Goal: Transaction & Acquisition: Subscribe to service/newsletter

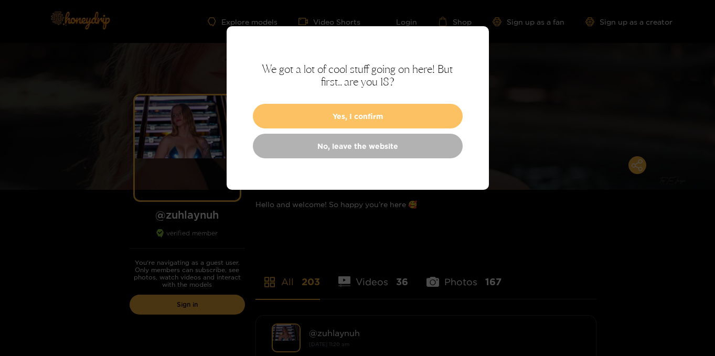
click at [378, 119] on button "Yes, I confirm" at bounding box center [358, 116] width 210 height 25
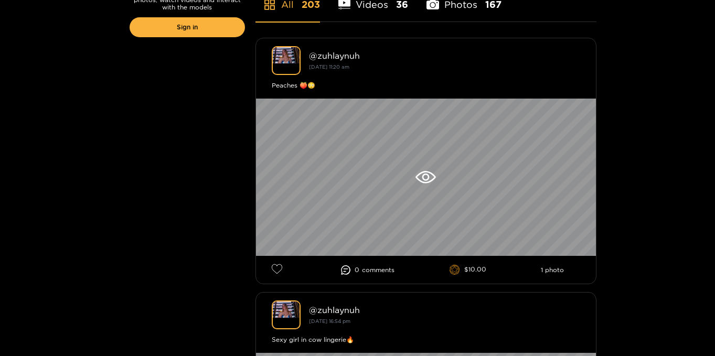
scroll to position [279, 0]
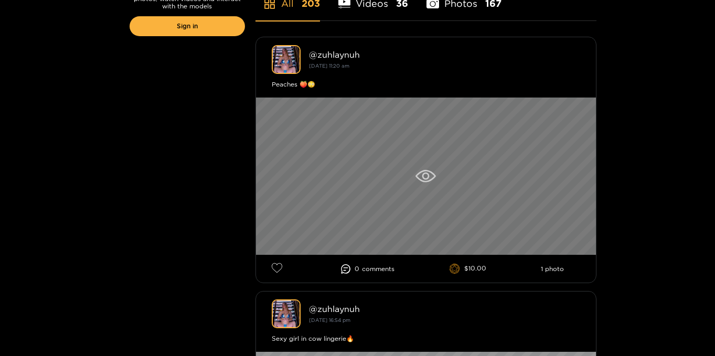
click at [425, 169] on div at bounding box center [426, 176] width 340 height 157
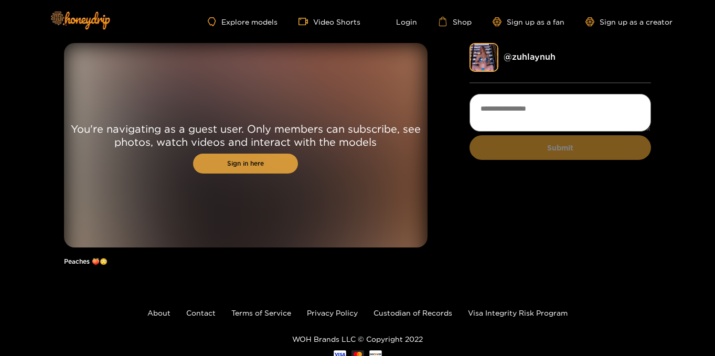
click at [251, 166] on link "Sign in here" at bounding box center [245, 164] width 105 height 20
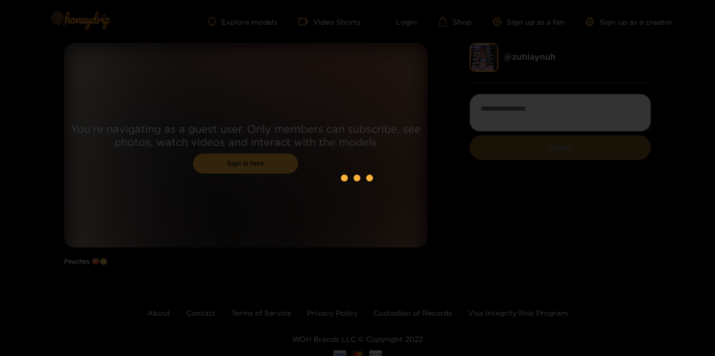
click at [321, 33] on div at bounding box center [357, 178] width 715 height 356
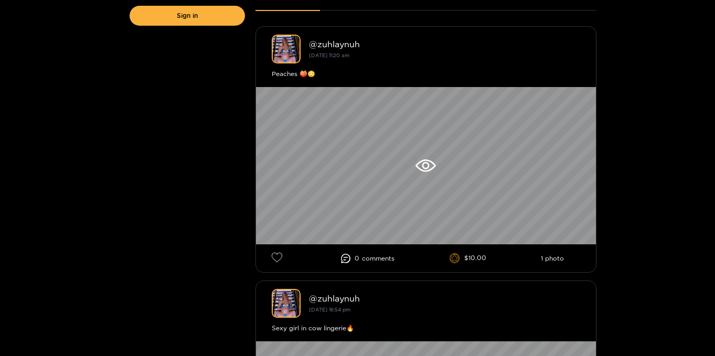
scroll to position [73, 0]
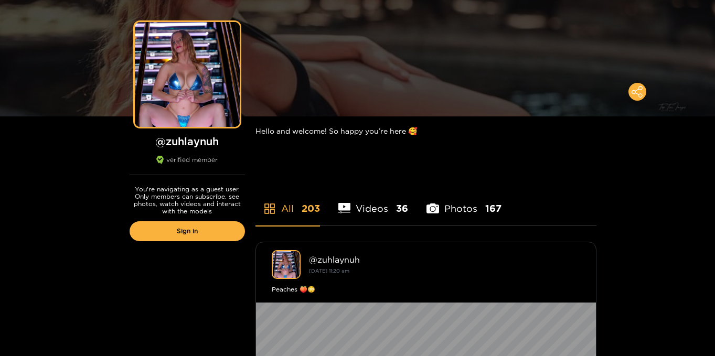
click at [441, 208] on li "Photos 167" at bounding box center [464, 201] width 75 height 47
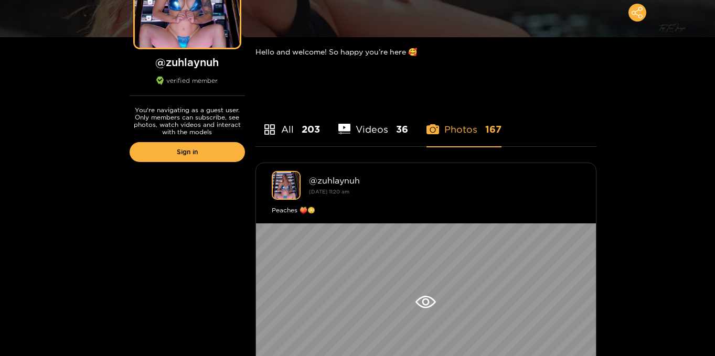
scroll to position [0, 0]
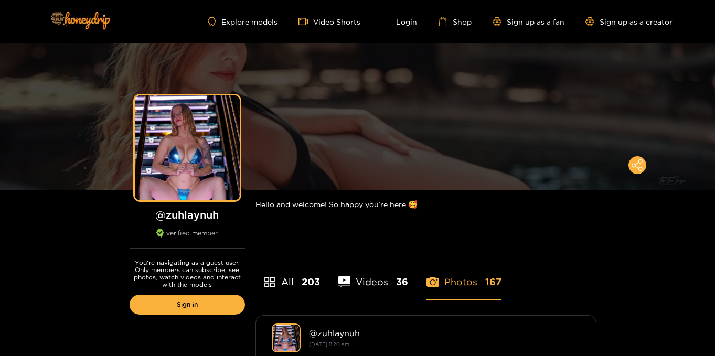
click at [369, 290] on li "Videos 36" at bounding box center [374, 275] width 70 height 47
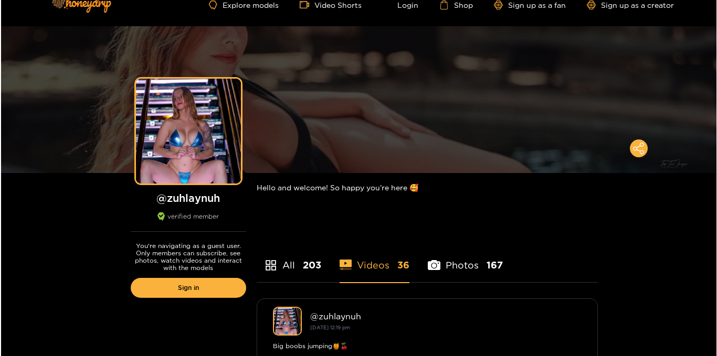
scroll to position [262, 0]
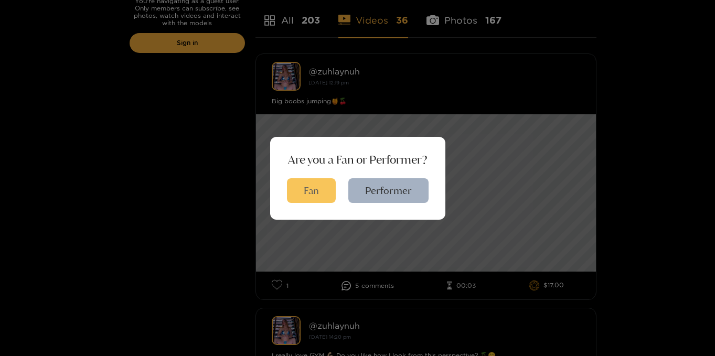
click at [322, 191] on button "Fan" at bounding box center [311, 190] width 49 height 25
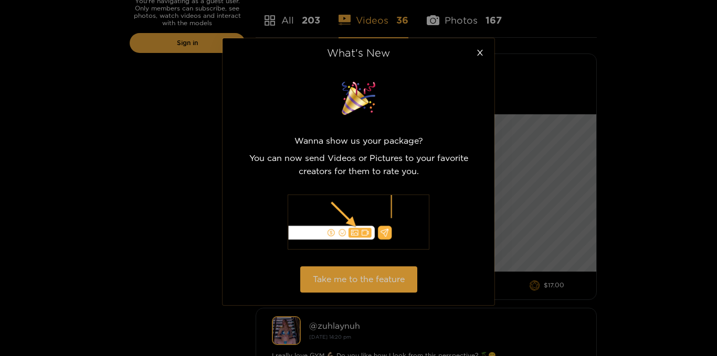
click at [387, 281] on button "Take me to the feature" at bounding box center [358, 280] width 117 height 26
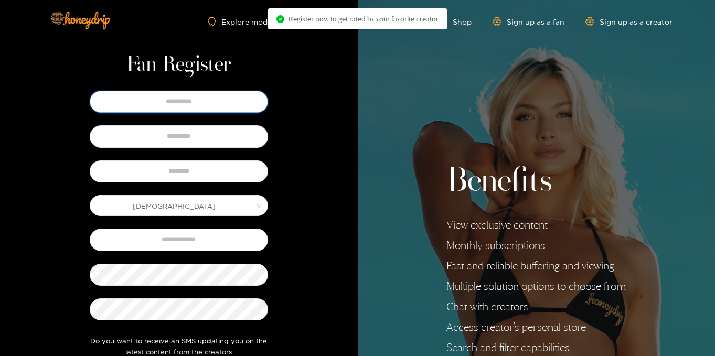
click at [177, 96] on input "text" at bounding box center [179, 102] width 178 height 22
type input "****"
type input "********"
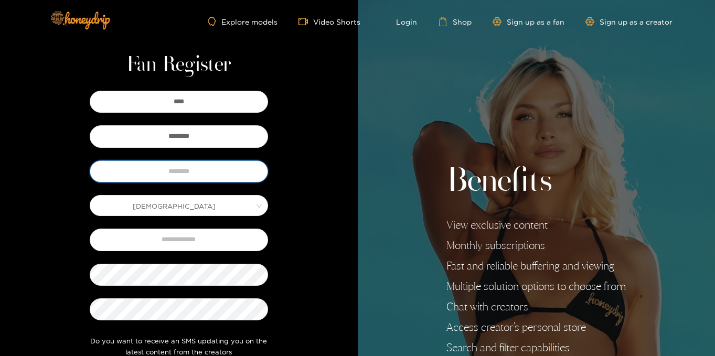
click at [157, 172] on input "text" at bounding box center [179, 172] width 178 height 22
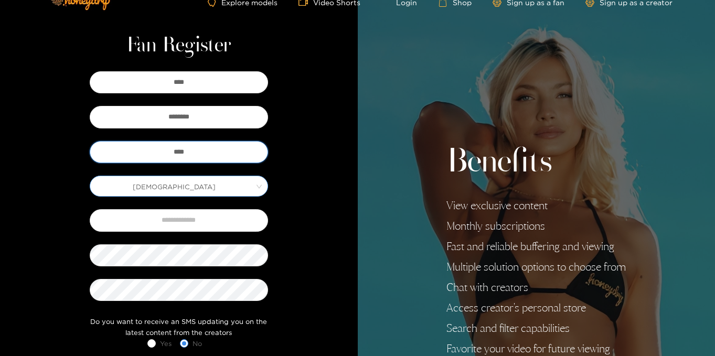
scroll to position [20, 0]
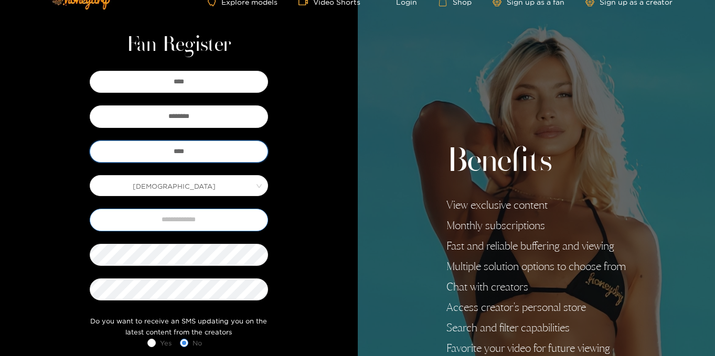
type input "****"
click at [175, 216] on input "text" at bounding box center [179, 220] width 178 height 22
type input "**********"
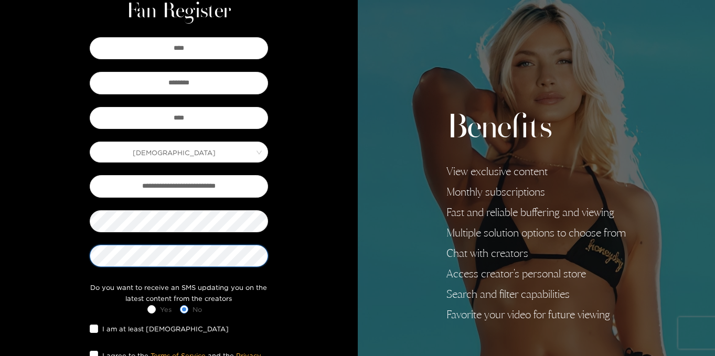
scroll to position [104, 0]
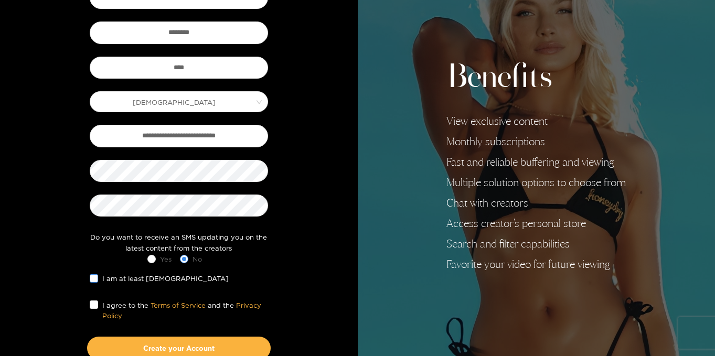
click at [98, 279] on span "I am at least 18 years old" at bounding box center [165, 278] width 135 height 10
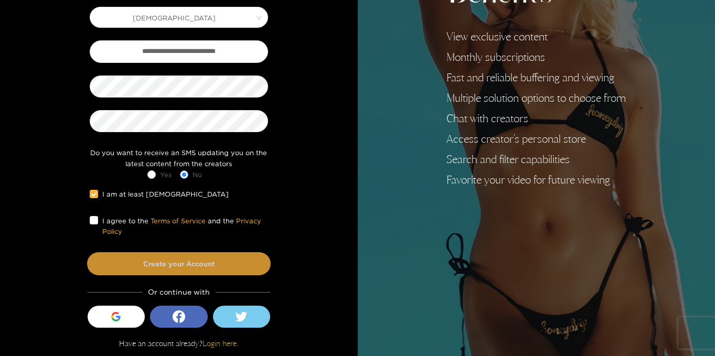
click at [151, 259] on button "Create your Account" at bounding box center [179, 263] width 184 height 23
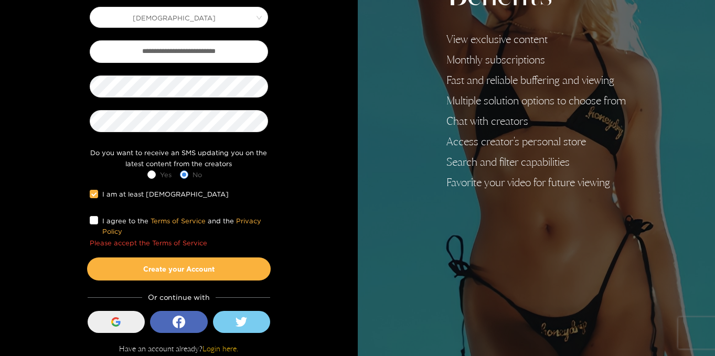
click at [123, 322] on div "button" at bounding box center [116, 322] width 20 height 20
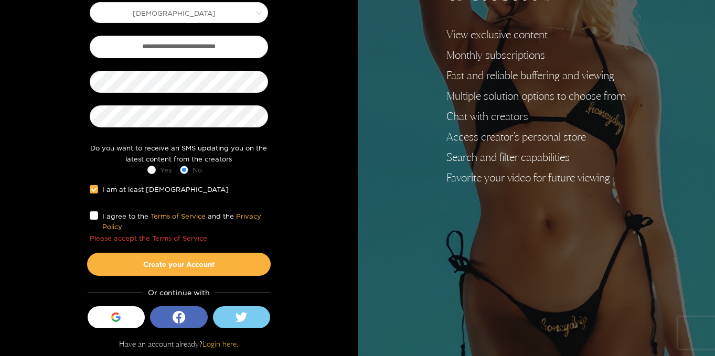
scroll to position [193, 0]
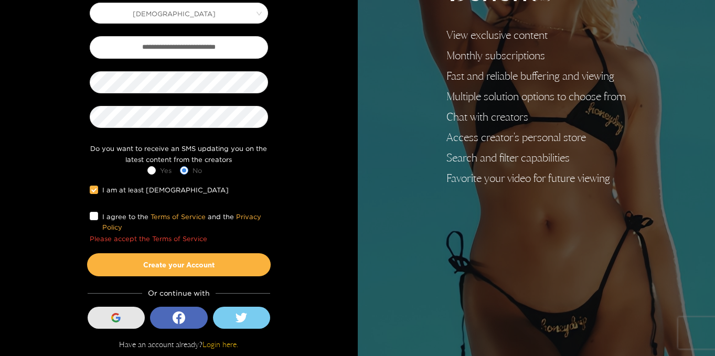
click at [110, 322] on div "button" at bounding box center [116, 318] width 20 height 20
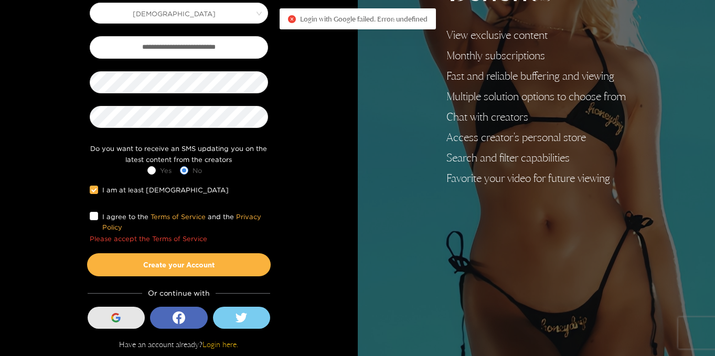
click at [119, 317] on icon "button" at bounding box center [115, 317] width 9 height 9
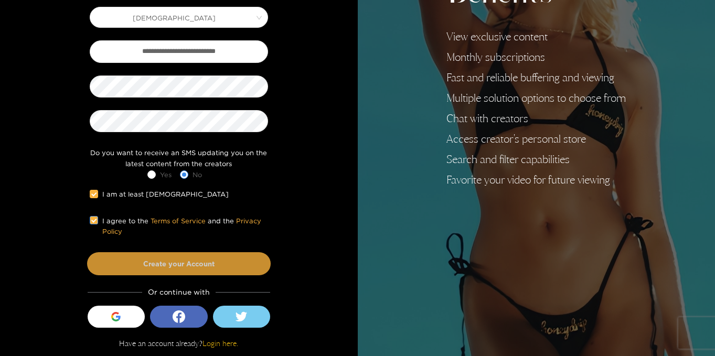
scroll to position [188, 0]
click at [134, 268] on button "Create your Account" at bounding box center [179, 263] width 184 height 23
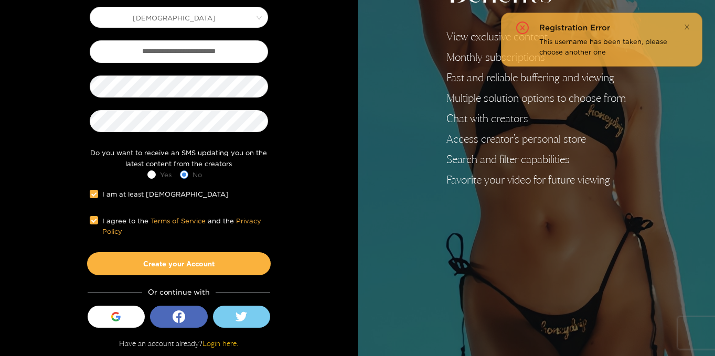
scroll to position [187, 0]
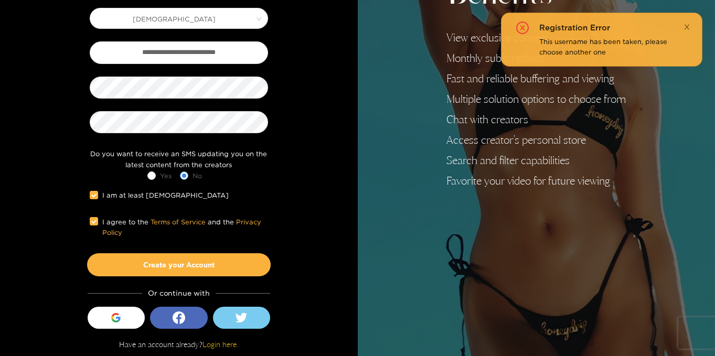
click at [687, 26] on icon "close" at bounding box center [687, 26] width 5 height 5
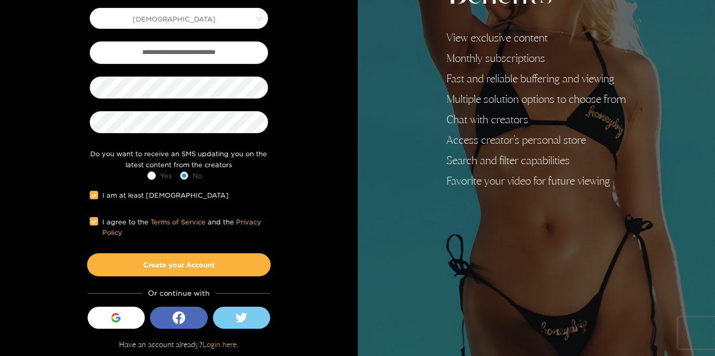
scroll to position [0, 0]
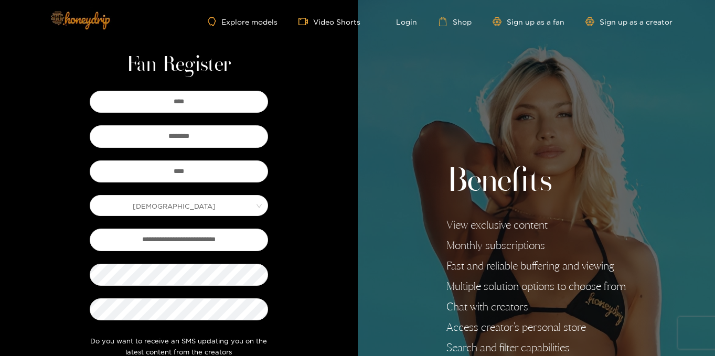
click at [76, 23] on img at bounding box center [79, 20] width 73 height 44
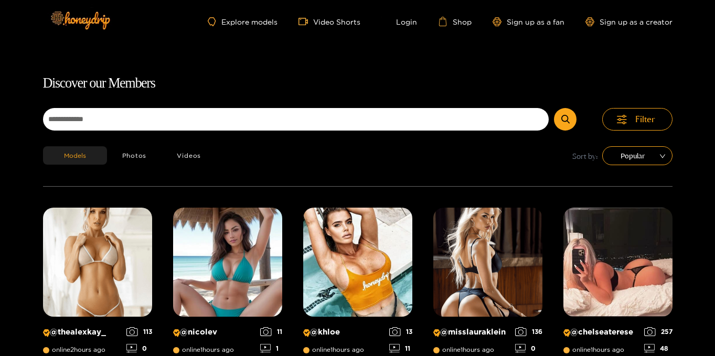
click at [405, 29] on div "Explore models Video Shorts Login Shop Sign up as a fan Sign up as a creator" at bounding box center [358, 21] width 630 height 43
click at [407, 23] on link "Login" at bounding box center [400, 21] width 36 height 9
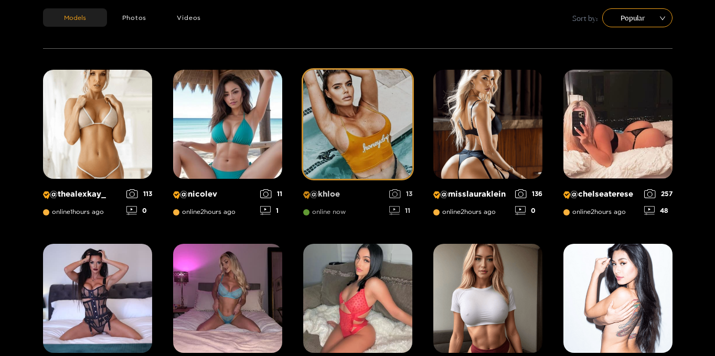
scroll to position [138, 0]
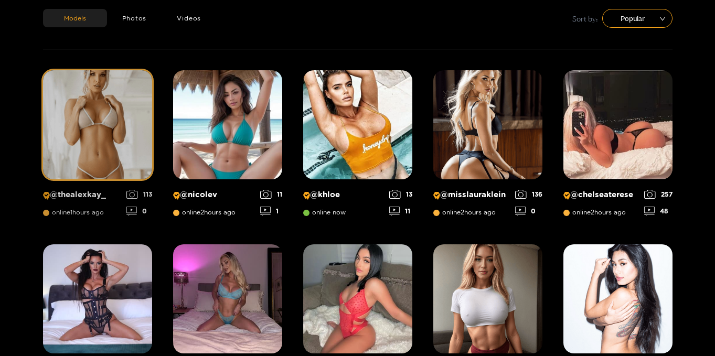
click at [113, 114] on img at bounding box center [97, 124] width 109 height 109
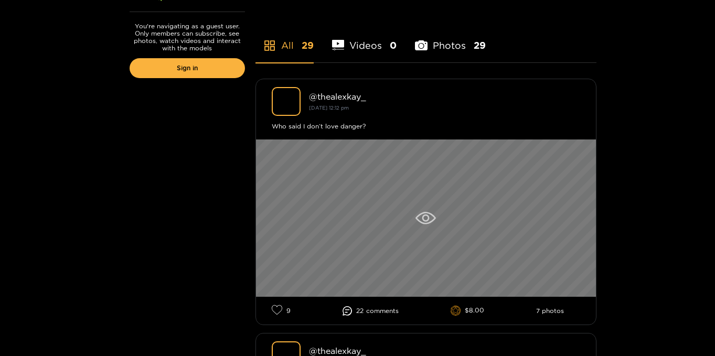
scroll to position [230, 0]
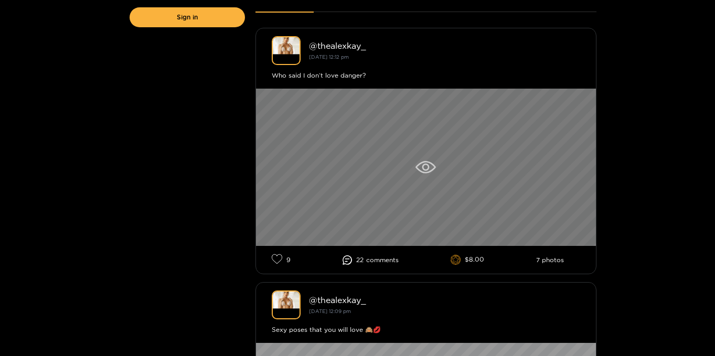
scroll to position [290, 0]
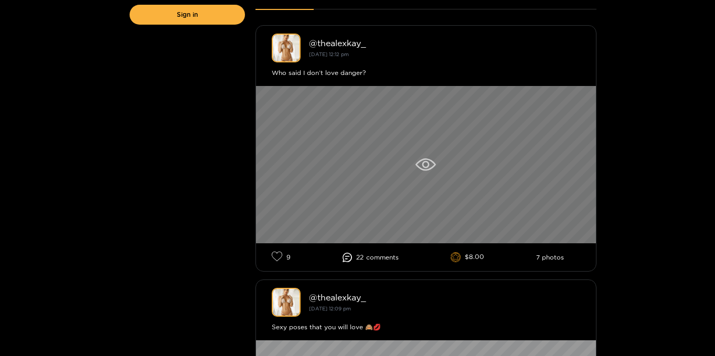
click at [427, 168] on icon at bounding box center [426, 165] width 20 height 13
